Goal: Navigation & Orientation: Go to known website

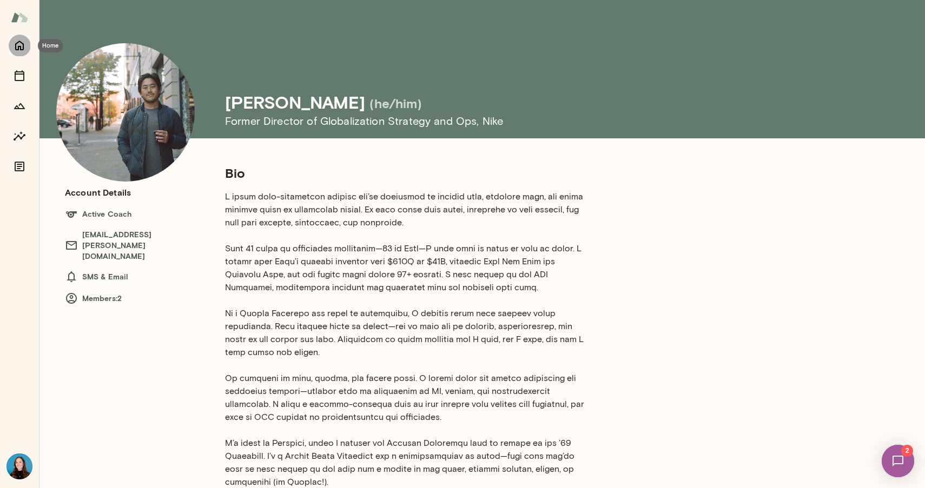
click at [19, 45] on icon "Home" at bounding box center [19, 45] width 13 height 13
